Goal: Task Accomplishment & Management: Use online tool/utility

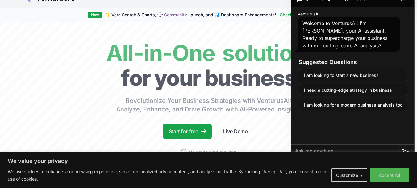
scroll to position [9, 0]
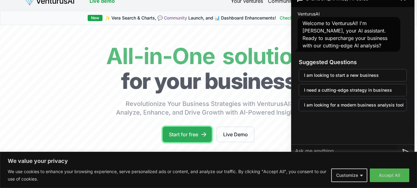
click at [200, 132] on link "Start for free" at bounding box center [187, 133] width 49 height 15
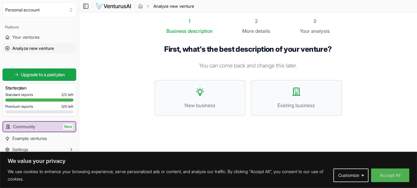
click at [246, 66] on p "You can come back and change this later." at bounding box center [248, 65] width 188 height 9
click at [202, 95] on icon at bounding box center [200, 91] width 10 height 10
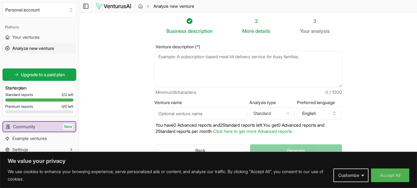
click at [206, 58] on textarea "Venture description (*)" at bounding box center [248, 69] width 188 height 36
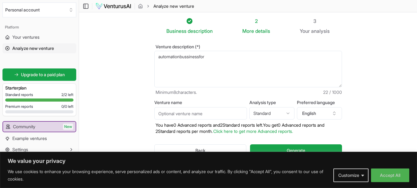
paste textarea "Service-Based SMEs (Salons, Cleaning, Repair)"
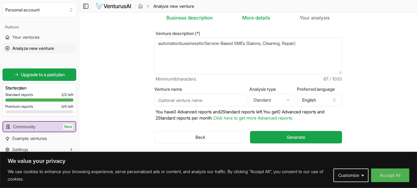
scroll to position [25, 0]
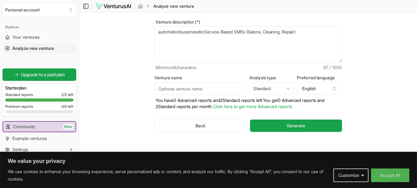
type textarea "automationbussinessforService-Based SMEs (Salons, Cleaning, Repair)"
click at [206, 88] on input "Venture name" at bounding box center [200, 88] width 93 height 12
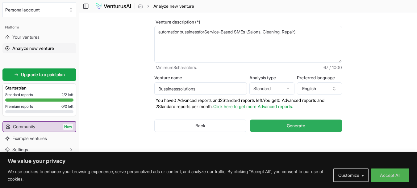
type input "Bussinesssolutions"
click at [269, 123] on button "Generate" at bounding box center [296, 125] width 92 height 12
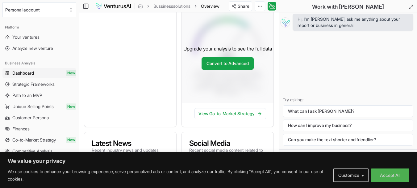
scroll to position [118, 0]
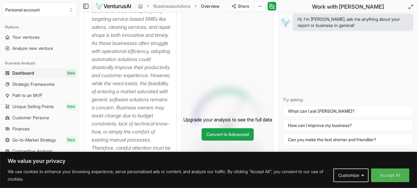
click at [235, 36] on div "Upgrade your analysis to see the full data Convert to Advanced" at bounding box center [228, 128] width 92 height 230
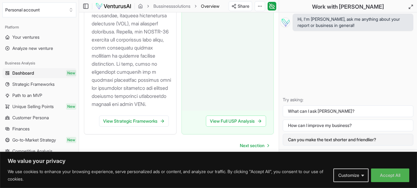
scroll to position [1000, 0]
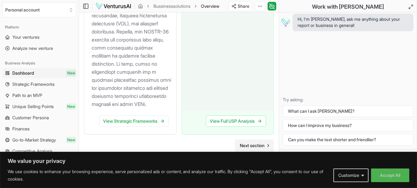
click at [255, 145] on span "Next section" at bounding box center [252, 145] width 25 height 6
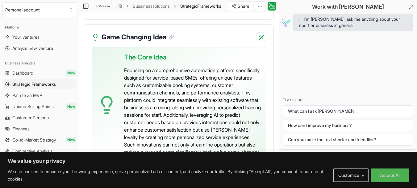
scroll to position [2135, 0]
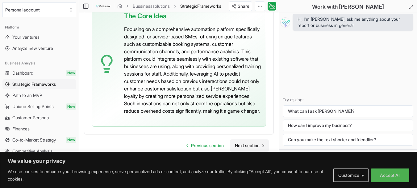
click at [248, 143] on span "Next section" at bounding box center [247, 145] width 25 height 6
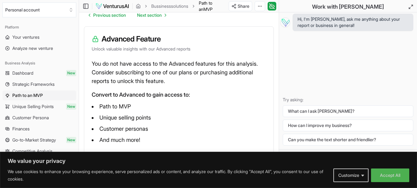
scroll to position [36, 0]
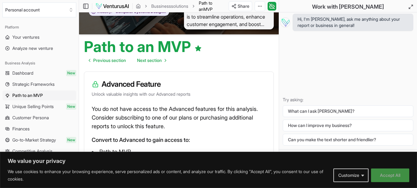
click at [393, 172] on button "Accept All" at bounding box center [390, 175] width 38 height 14
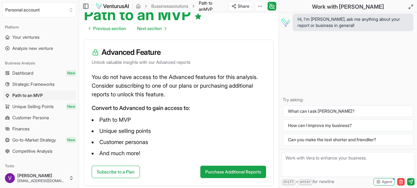
scroll to position [101, 0]
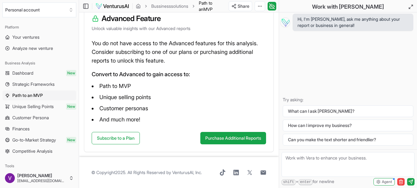
click at [22, 104] on span "Unique Selling Points" at bounding box center [32, 106] width 41 height 6
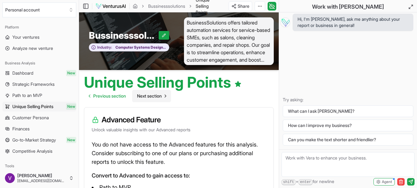
click at [168, 94] on icon "Go to next page" at bounding box center [165, 95] width 5 height 5
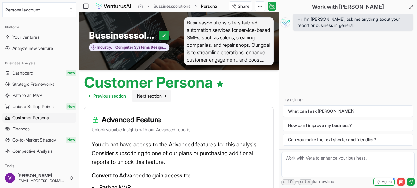
click at [167, 95] on icon "Go to next page" at bounding box center [165, 95] width 5 height 5
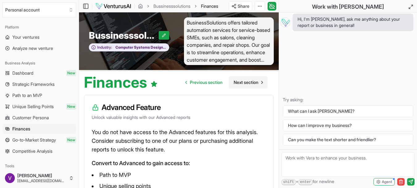
click at [262, 81] on icon "Go to next page" at bounding box center [262, 82] width 5 height 5
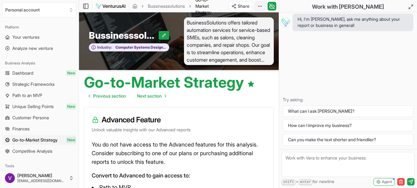
click at [259, 4] on html "We value your privacy We use cookies to enhance your browsing experience, serve…" at bounding box center [208, 94] width 417 height 188
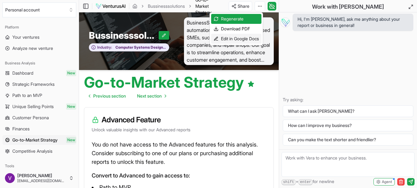
click at [237, 39] on div "Edit in Google Docs" at bounding box center [236, 39] width 50 height 10
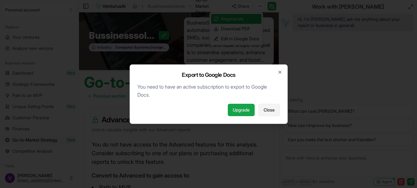
click at [265, 108] on span "Close" at bounding box center [269, 110] width 11 height 6
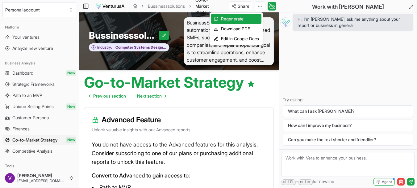
click at [260, 5] on html "We value your privacy We use cookies to enhance your browsing experience, serve…" at bounding box center [208, 94] width 417 height 188
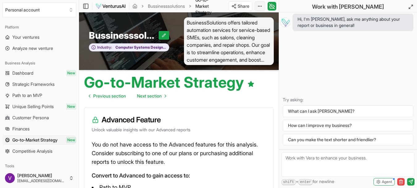
click at [259, 5] on html "We value your privacy We use cookies to enhance your browsing experience, serve…" at bounding box center [208, 94] width 417 height 188
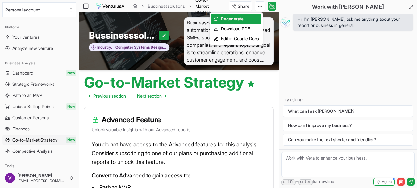
click at [246, 27] on div "Download PDF" at bounding box center [236, 29] width 50 height 10
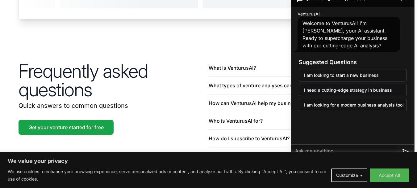
scroll to position [1425, 0]
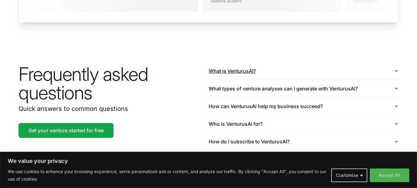
click at [395, 68] on icon "button" at bounding box center [396, 70] width 5 height 5
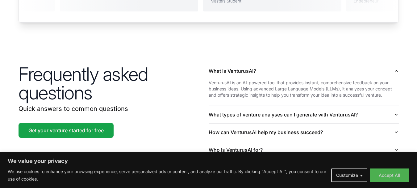
click at [397, 112] on icon "button" at bounding box center [396, 114] width 5 height 5
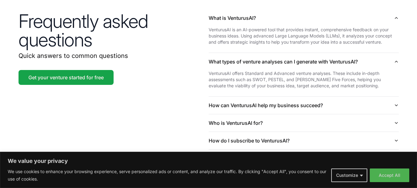
scroll to position [1484, 0]
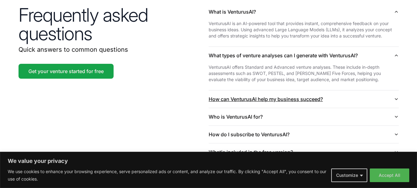
click at [397, 96] on icon "button" at bounding box center [396, 98] width 5 height 5
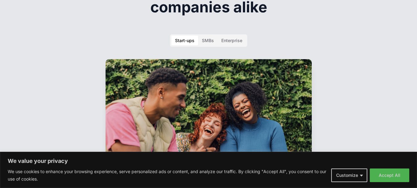
scroll to position [0, 0]
